Goal: Complete application form

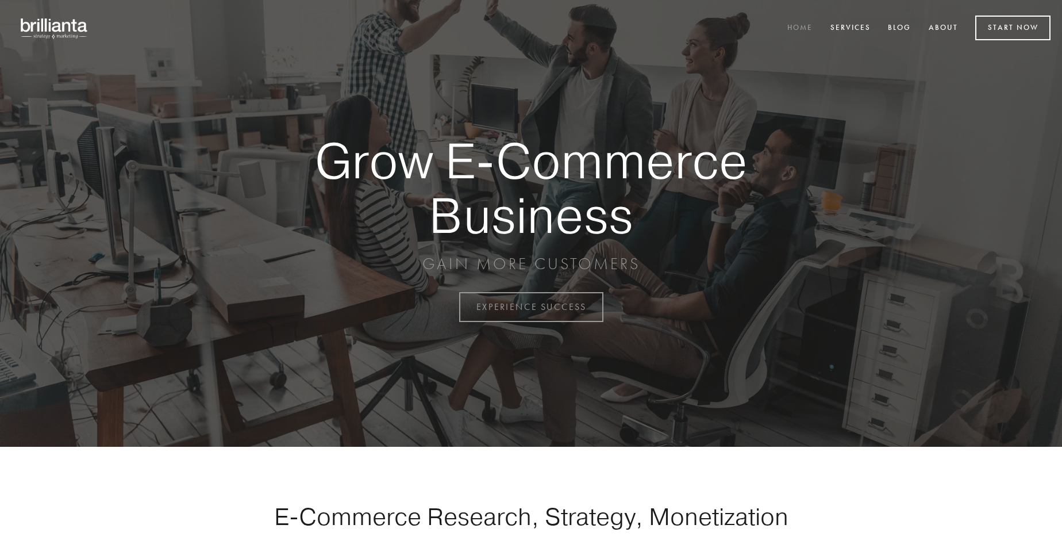
scroll to position [3013, 0]
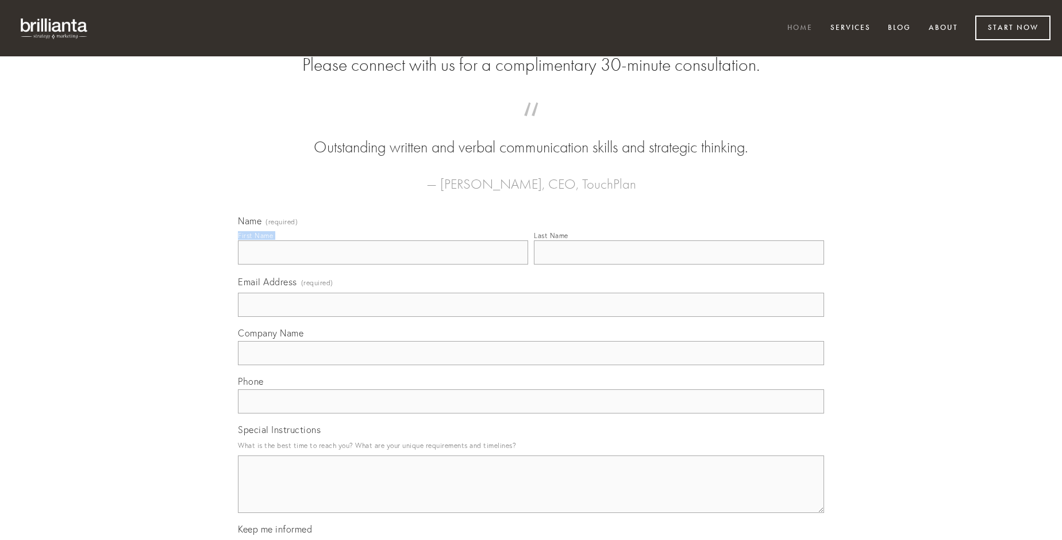
type input "[PERSON_NAME]"
click at [679, 264] on input "Last Name" at bounding box center [679, 252] width 290 height 24
type input "[PERSON_NAME]"
click at [531, 317] on input "Email Address (required)" at bounding box center [531, 305] width 586 height 24
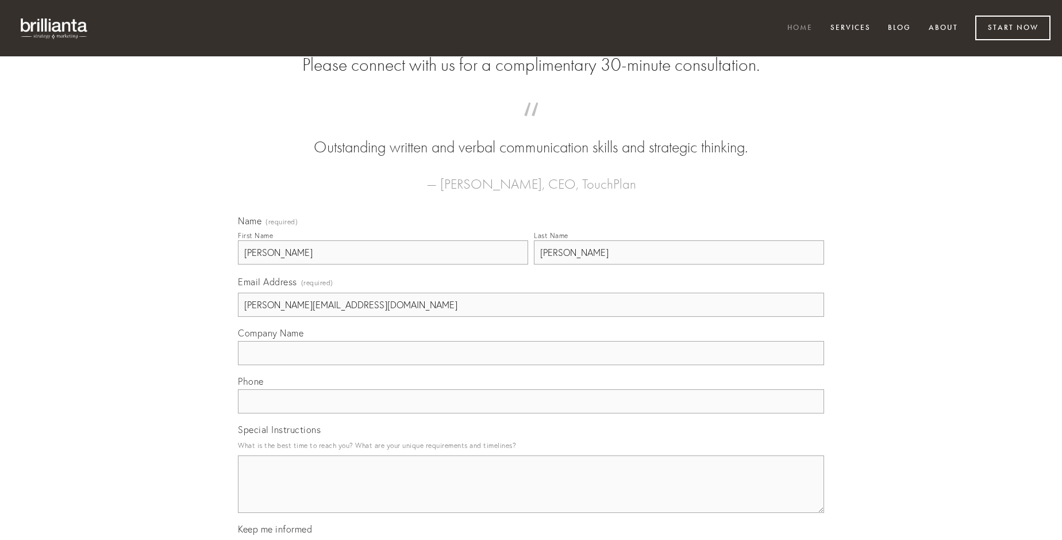
type input "[PERSON_NAME][EMAIL_ADDRESS][DOMAIN_NAME]"
click at [531, 365] on input "Company Name" at bounding box center [531, 353] width 586 height 24
type input "accusantium"
click at [531, 413] on input "text" at bounding box center [531, 401] width 586 height 24
click at [531, 494] on textarea "Special Instructions" at bounding box center [531, 483] width 586 height 57
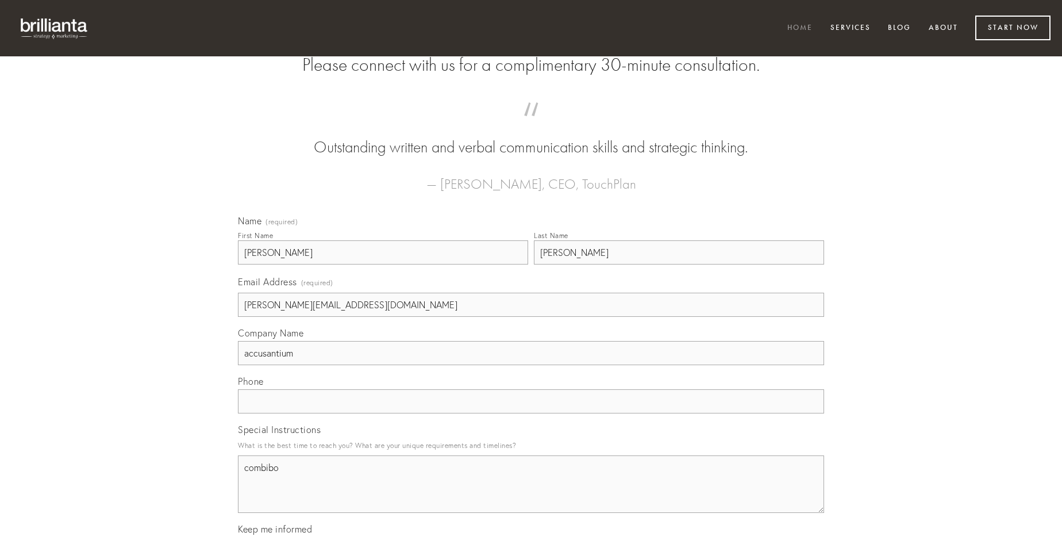
type textarea "combibo"
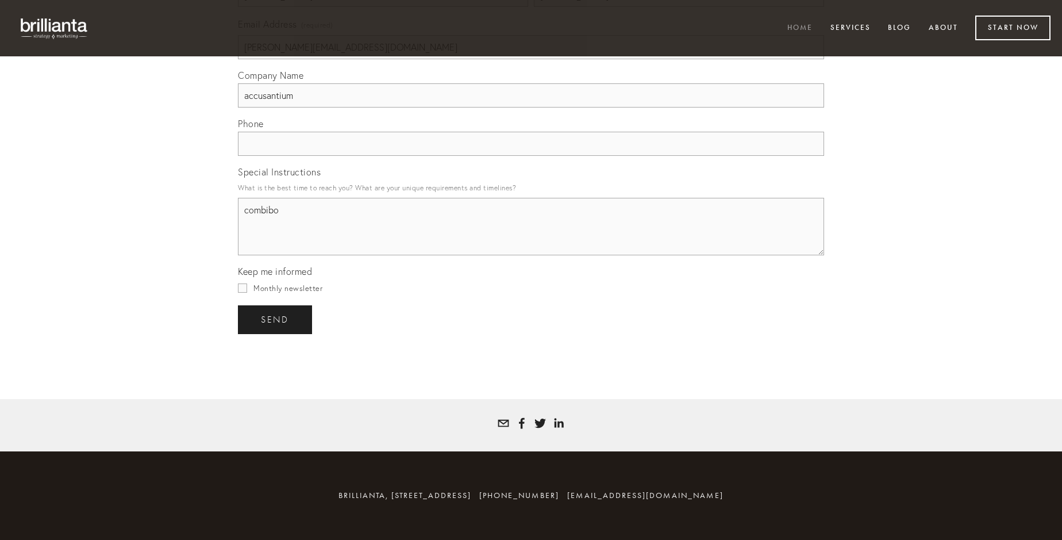
click at [276, 319] on span "send" at bounding box center [275, 319] width 28 height 10
